Goal: Information Seeking & Learning: Learn about a topic

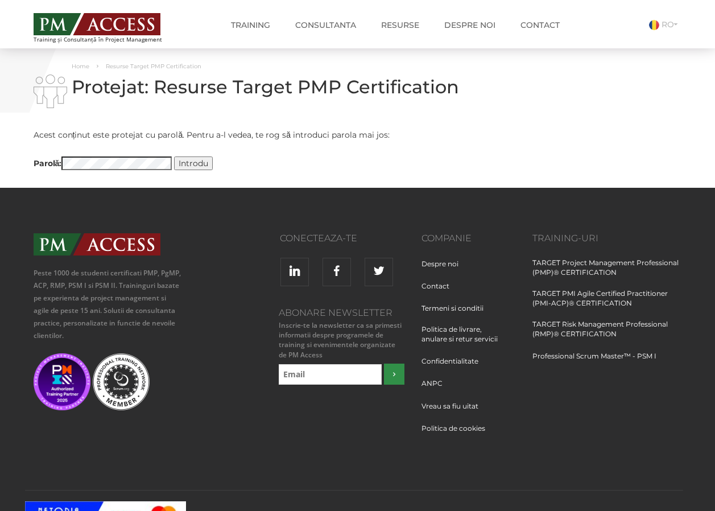
click at [192, 164] on input "Introdu" at bounding box center [193, 163] width 39 height 14
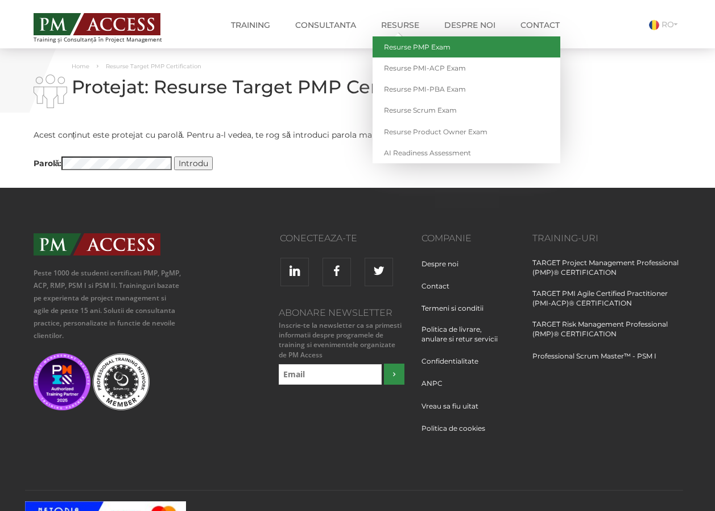
click at [400, 44] on link "Resurse PMP Exam" at bounding box center [467, 46] width 188 height 21
